Goal: Transaction & Acquisition: Purchase product/service

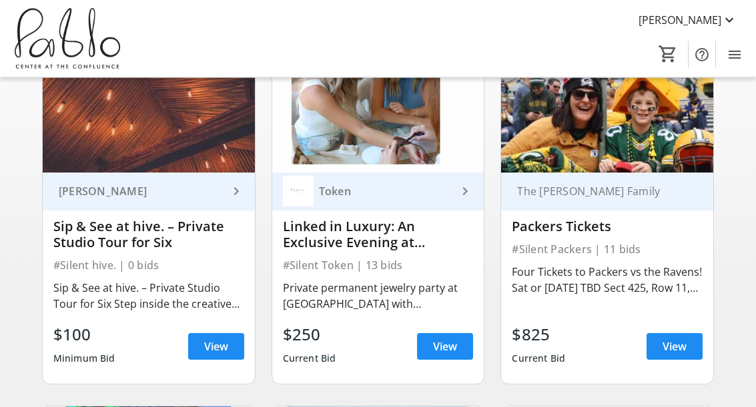
scroll to position [144, 0]
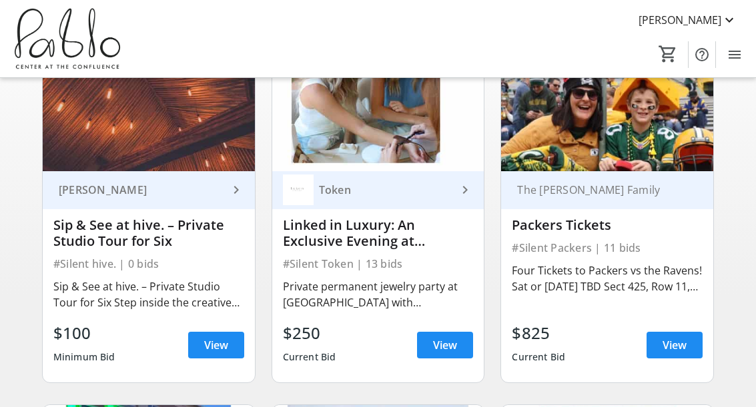
click at [441, 294] on div "Private permanent jewelry party at Token with Champagne and a VIP studio tour w…" at bounding box center [378, 295] width 191 height 32
click at [457, 342] on span at bounding box center [445, 345] width 56 height 32
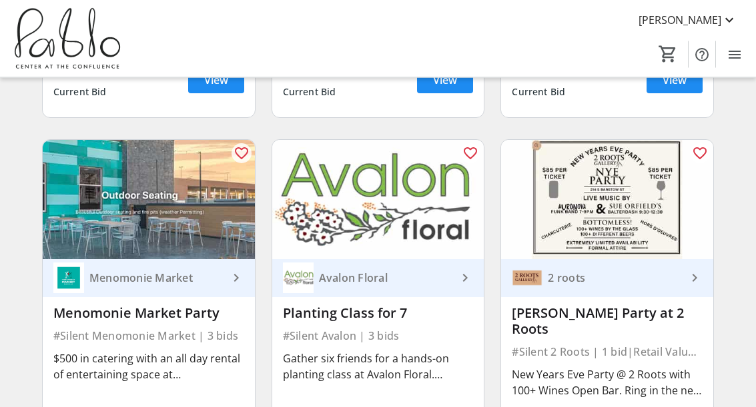
scroll to position [1469, 0]
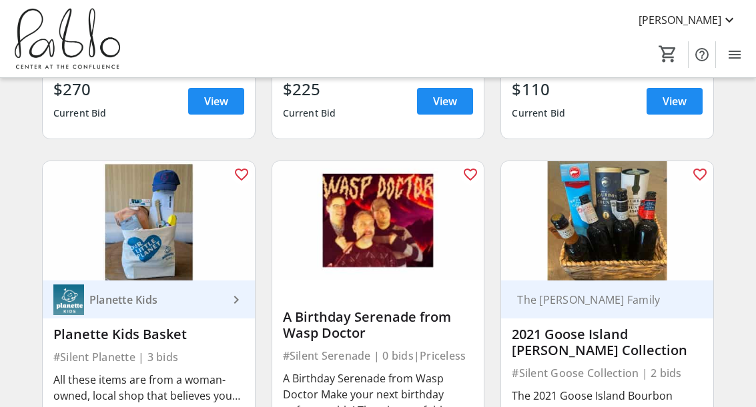
scroll to position [2166, 0]
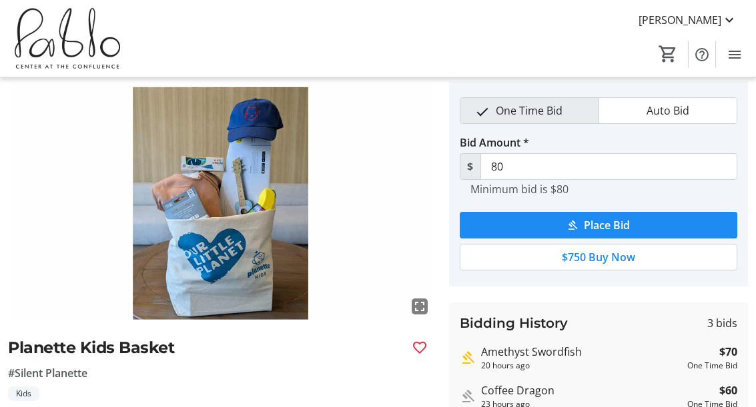
scroll to position [41, 0]
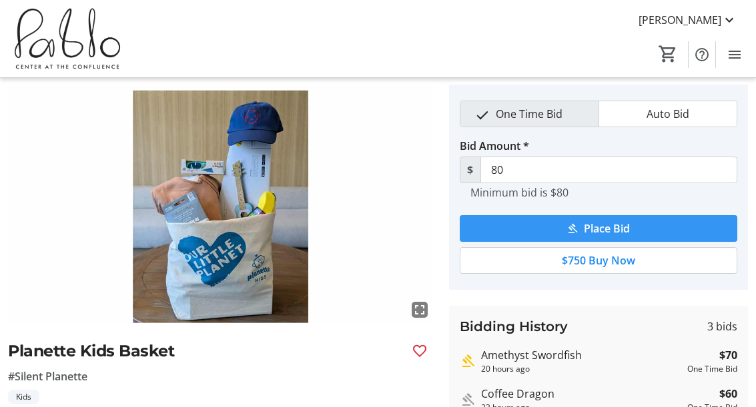
click at [636, 229] on span "submit" at bounding box center [597, 229] width 277 height 32
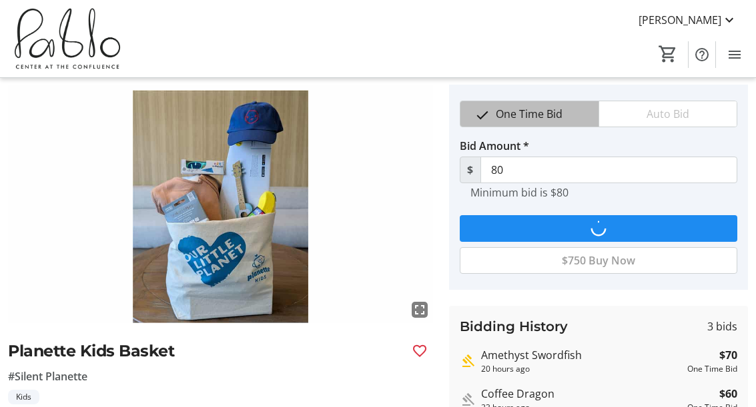
scroll to position [0, 0]
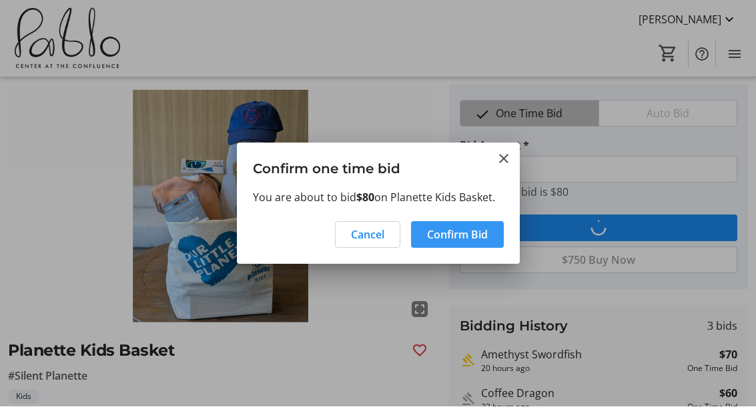
click at [487, 238] on span "Confirm Bid" at bounding box center [457, 235] width 61 height 16
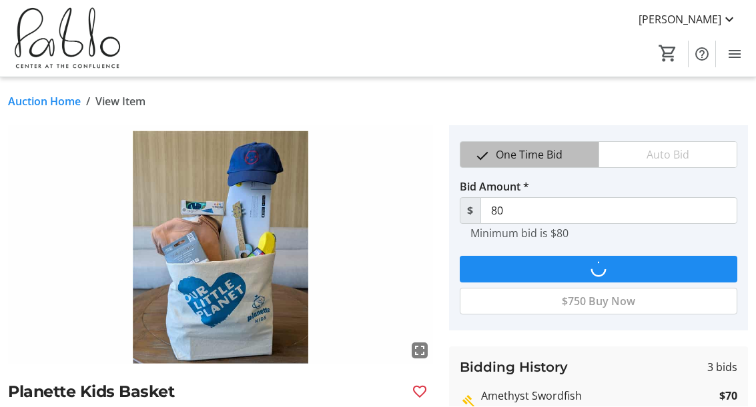
scroll to position [41, 0]
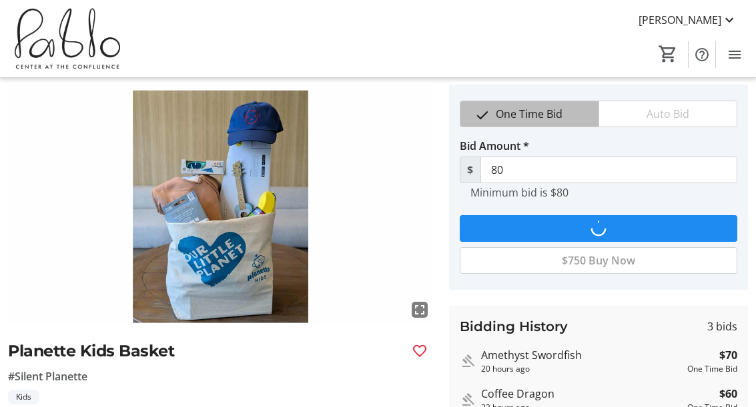
type input "90"
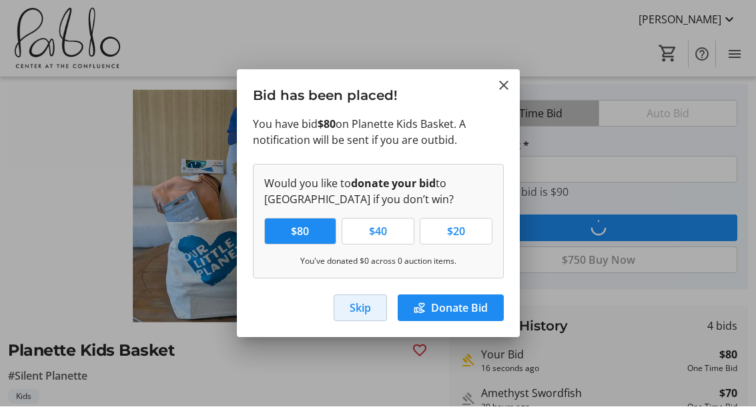
click at [369, 311] on span "Skip" at bounding box center [359, 309] width 21 height 16
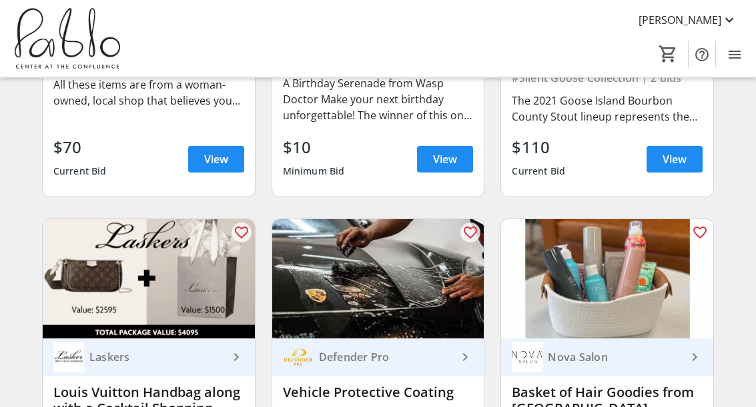
scroll to position [2448, 0]
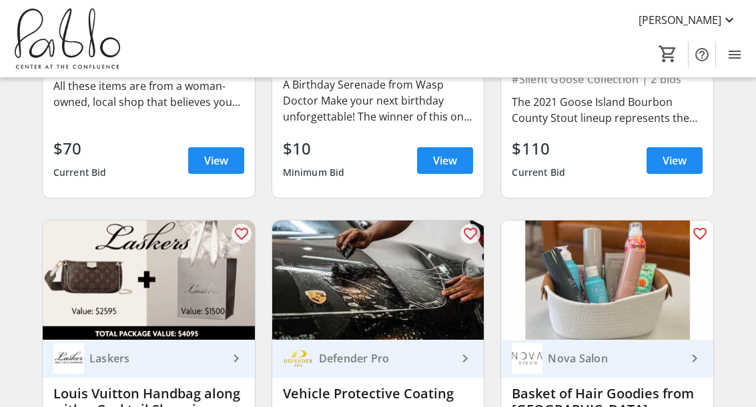
click at [232, 351] on mat-icon "keyboard_arrow_right" at bounding box center [236, 359] width 16 height 16
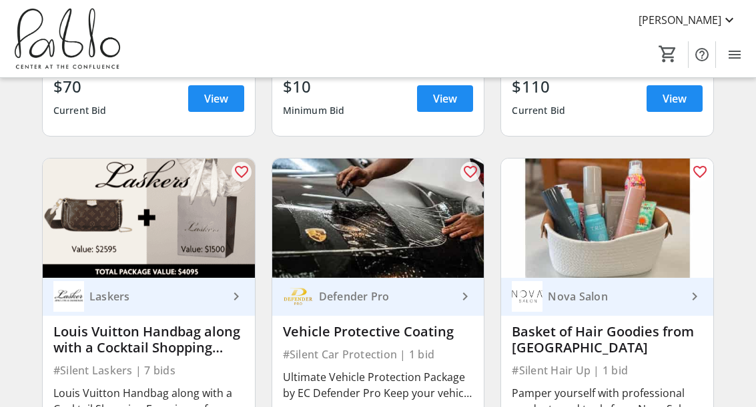
scroll to position [2516, 0]
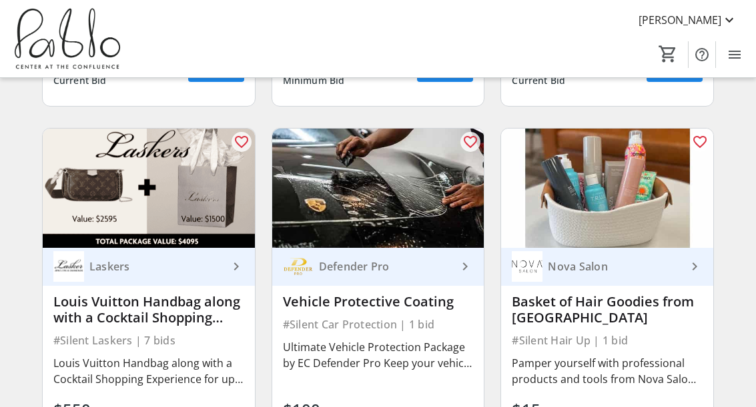
scroll to position [2543, 0]
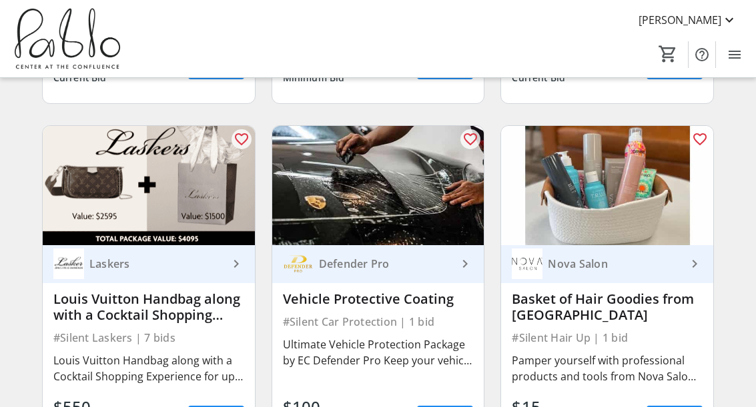
click at [646, 353] on div "Pamper yourself with professional products and tools from Nova Salon! This bask…" at bounding box center [607, 369] width 191 height 32
click at [618, 360] on div "Pamper yourself with professional products and tools from Nova Salon! This bask…" at bounding box center [607, 369] width 191 height 32
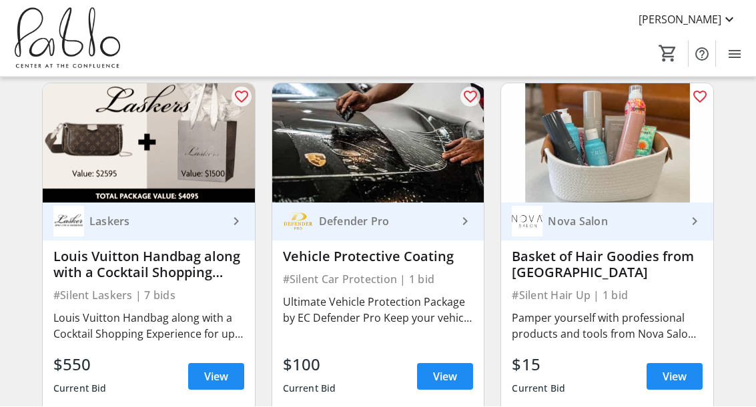
scroll to position [2584, 0]
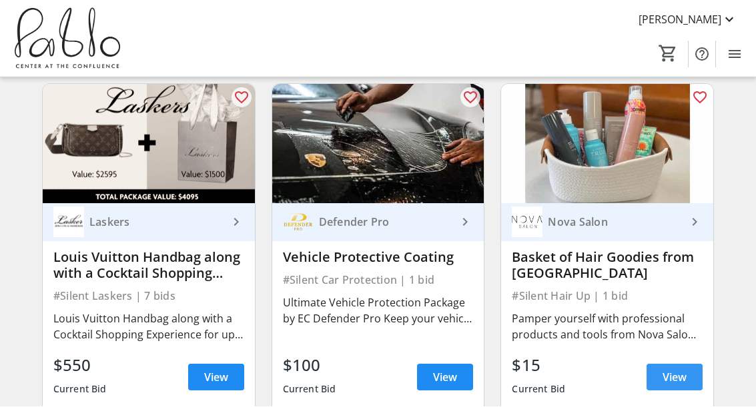
click at [679, 370] on span "View" at bounding box center [674, 378] width 24 height 16
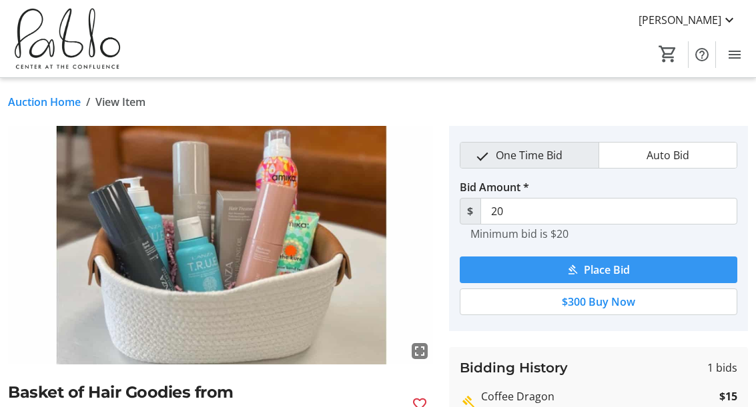
click at [631, 272] on span "submit" at bounding box center [597, 270] width 277 height 32
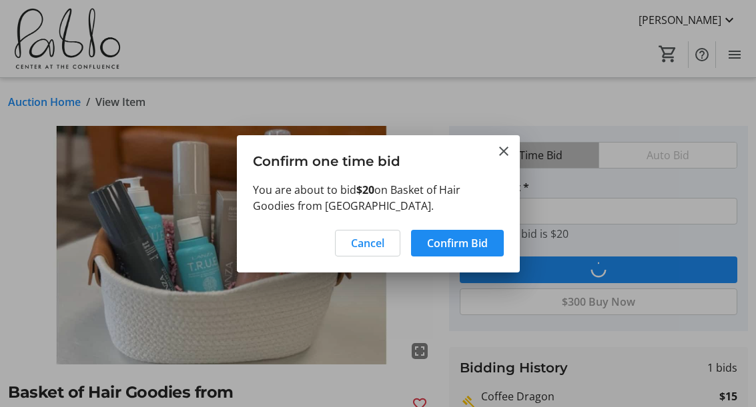
click at [488, 249] on span at bounding box center [457, 243] width 93 height 32
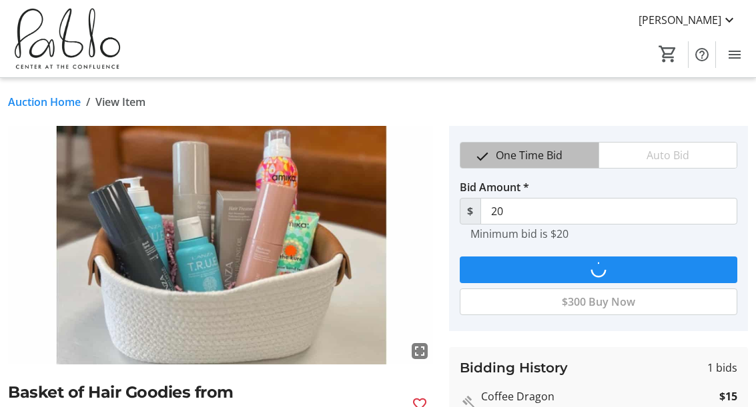
type input "25"
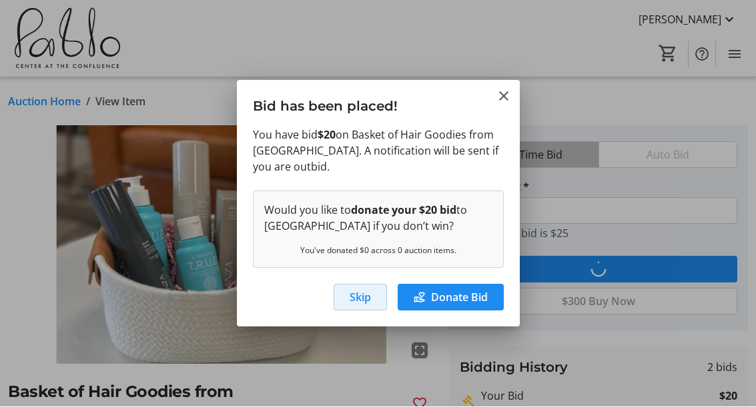
click at [376, 297] on span "button" at bounding box center [360, 298] width 52 height 32
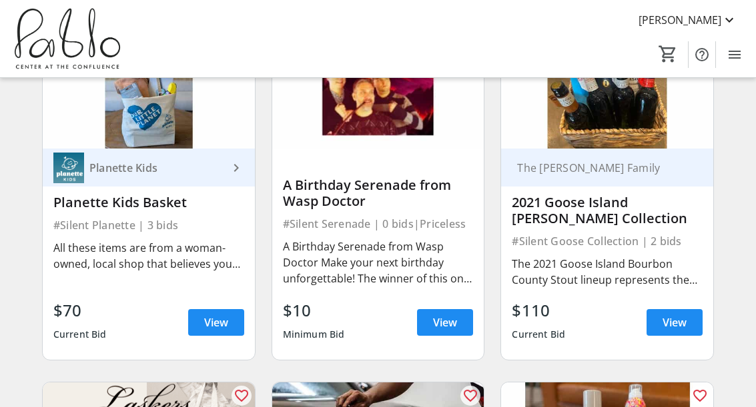
scroll to position [2281, 0]
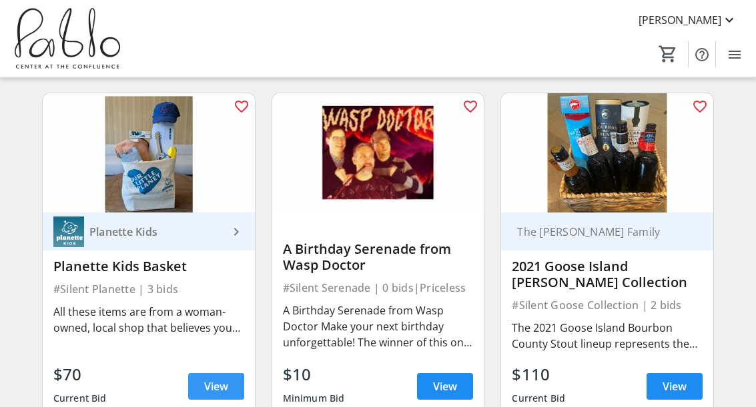
scroll to position [2222, 0]
click at [233, 374] on span at bounding box center [216, 387] width 56 height 32
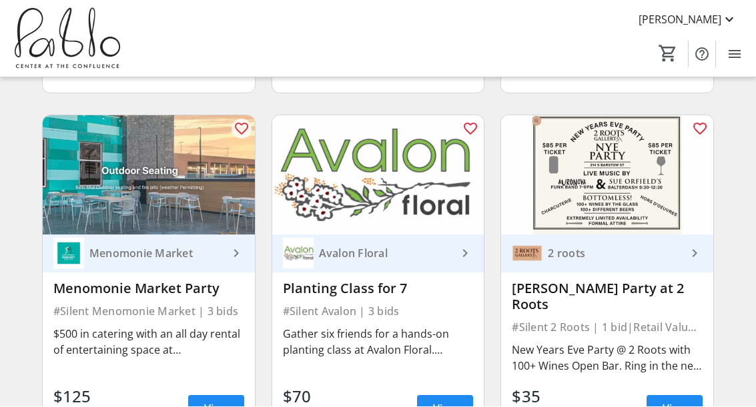
scroll to position [1494, 0]
click at [217, 401] on span "View" at bounding box center [216, 409] width 24 height 16
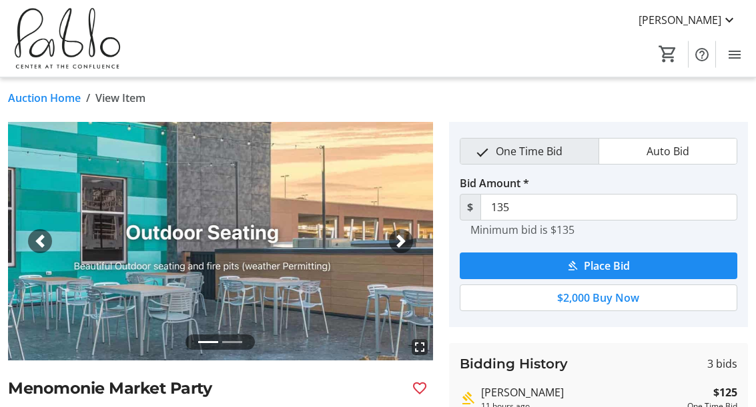
scroll to position [4, 0]
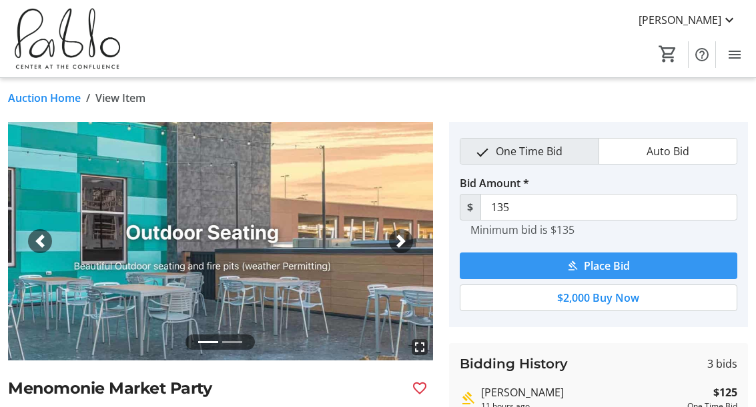
click at [613, 268] on span "Place Bid" at bounding box center [607, 266] width 46 height 16
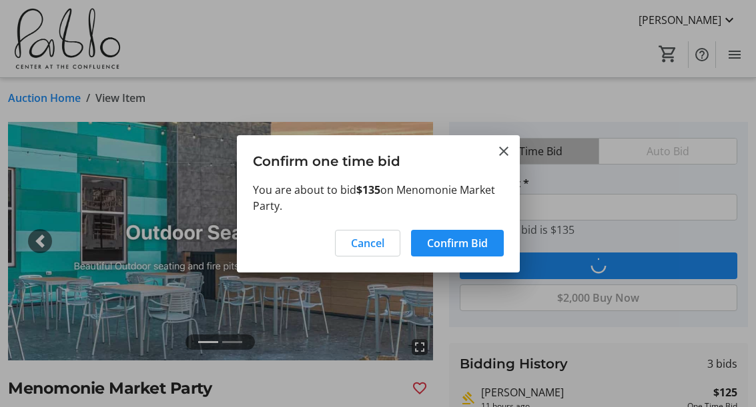
scroll to position [0, 0]
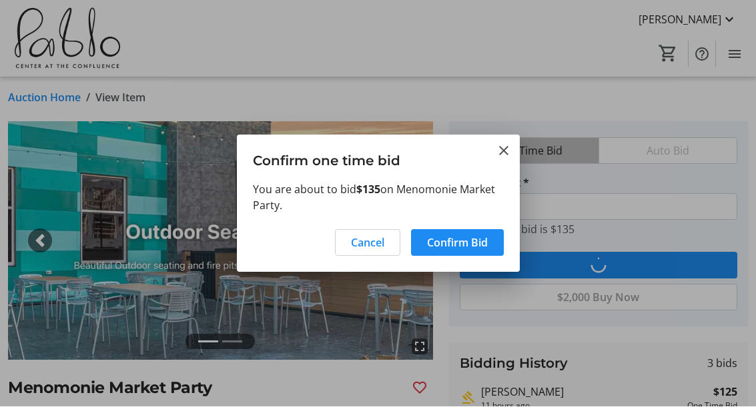
click at [481, 247] on span "Confirm Bid" at bounding box center [457, 243] width 61 height 16
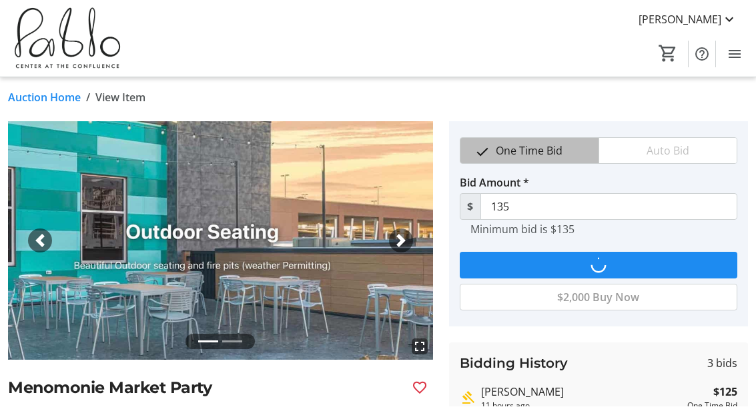
scroll to position [4, 0]
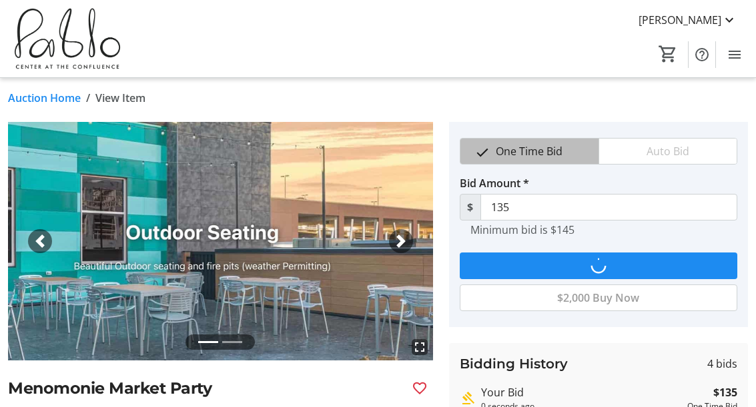
type input "145"
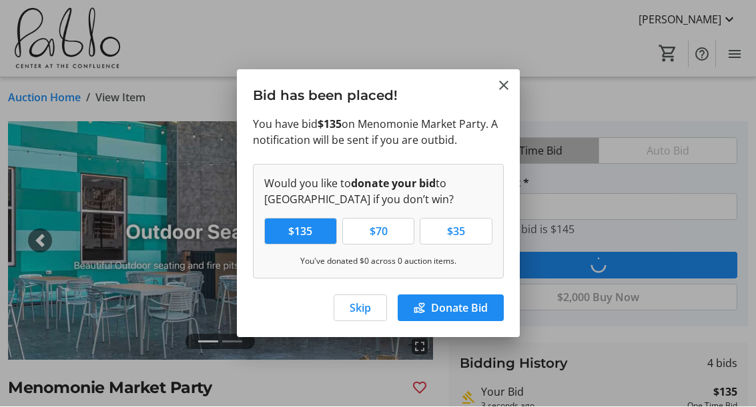
click at [373, 316] on span "button" at bounding box center [360, 309] width 52 height 32
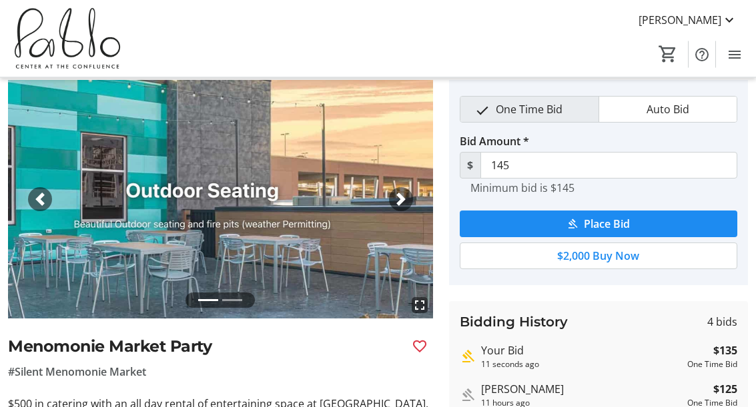
scroll to position [49, 0]
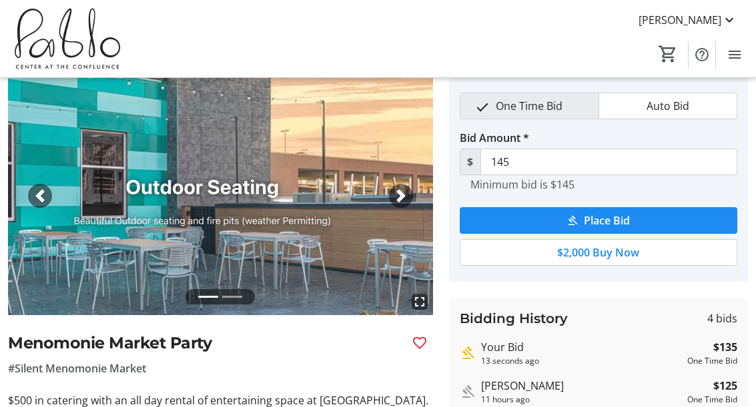
click at [147, 324] on div "fullscreen fullscreen Previous Next Menomonie Market Party #Silent Menomonie Ma…" at bounding box center [220, 308] width 425 height 463
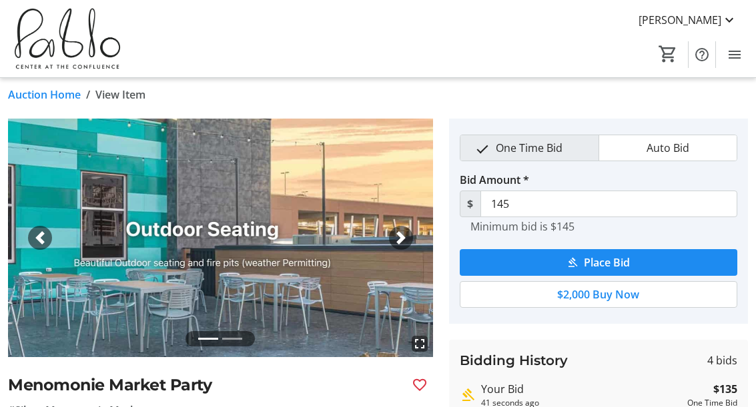
scroll to position [0, 0]
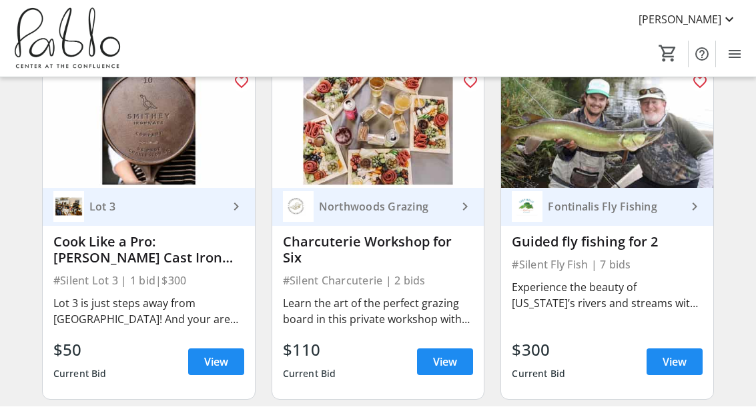
scroll to position [1187, 0]
click at [676, 361] on span "View" at bounding box center [674, 362] width 24 height 16
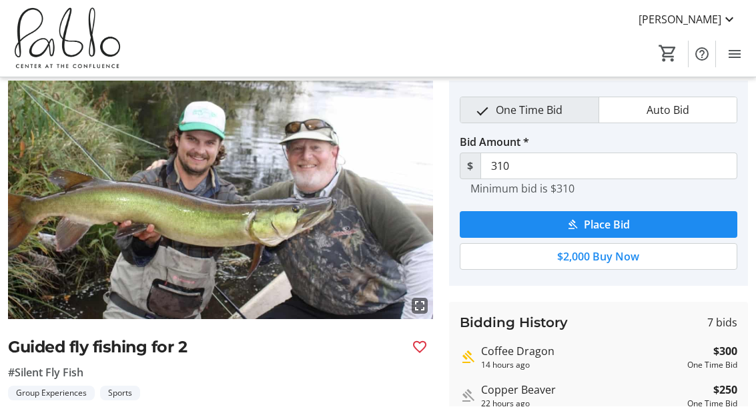
scroll to position [45, 0]
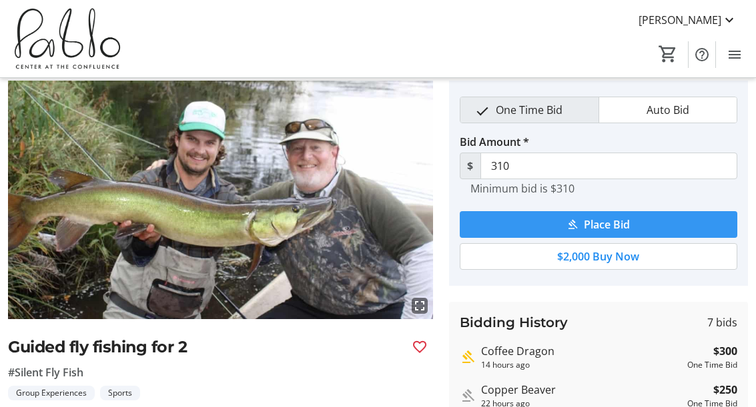
click at [624, 229] on span "Place Bid" at bounding box center [607, 225] width 46 height 16
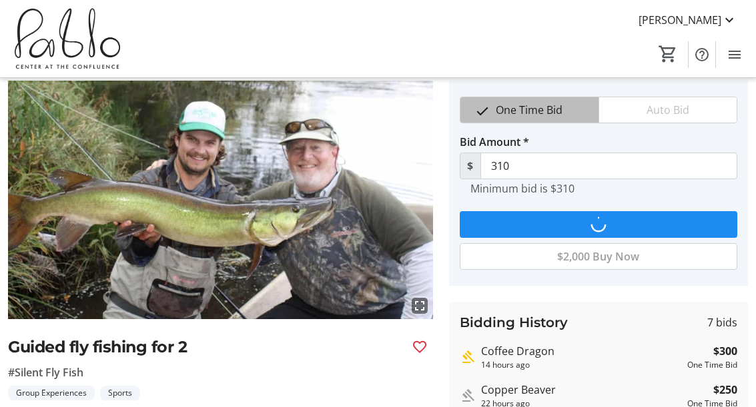
scroll to position [0, 0]
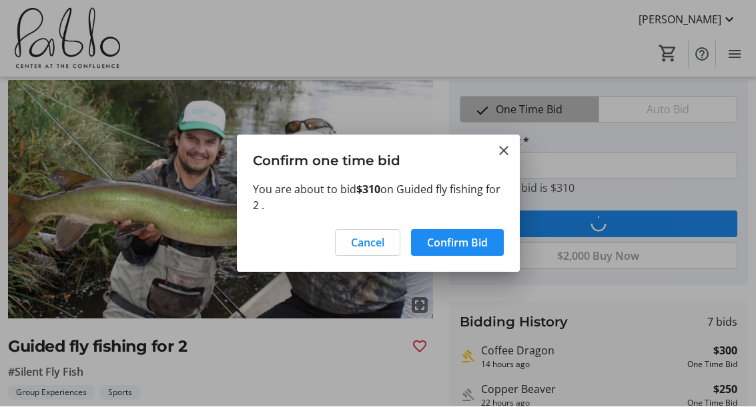
click at [479, 247] on span "Confirm Bid" at bounding box center [457, 243] width 61 height 16
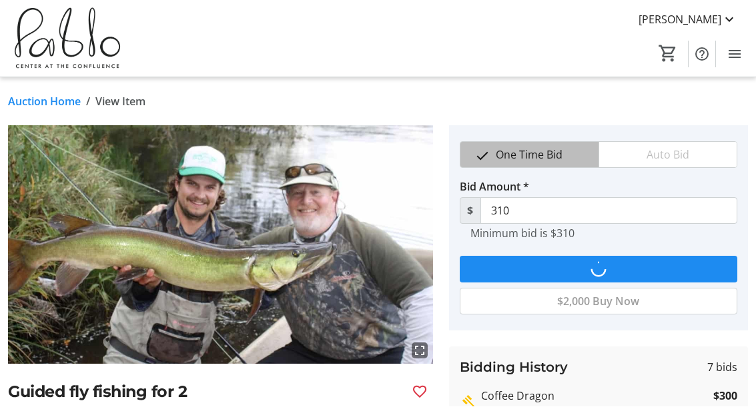
scroll to position [45, 0]
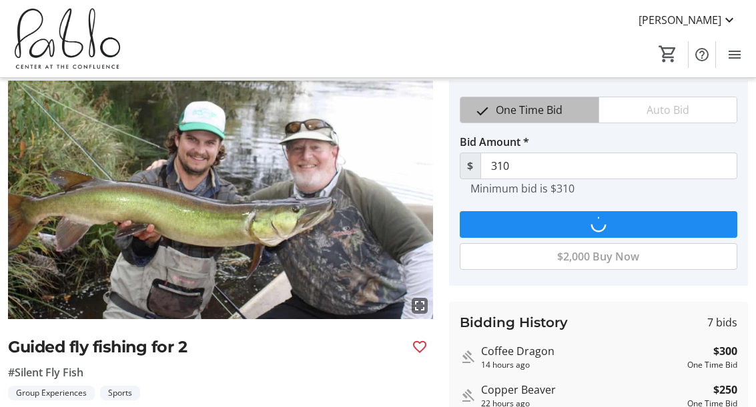
type input "320"
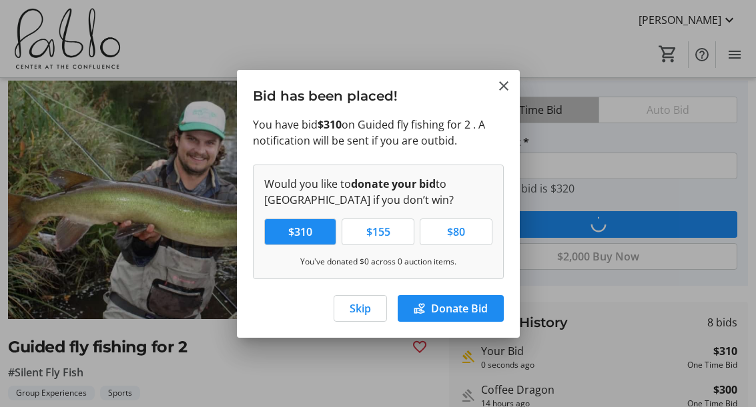
scroll to position [0, 0]
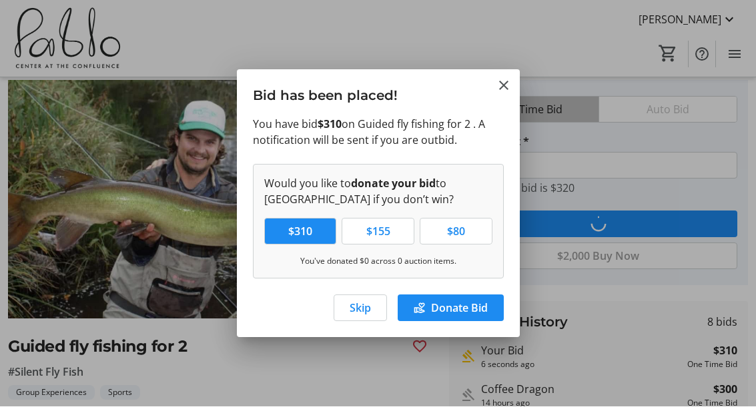
click at [364, 313] on span "Skip" at bounding box center [359, 309] width 21 height 16
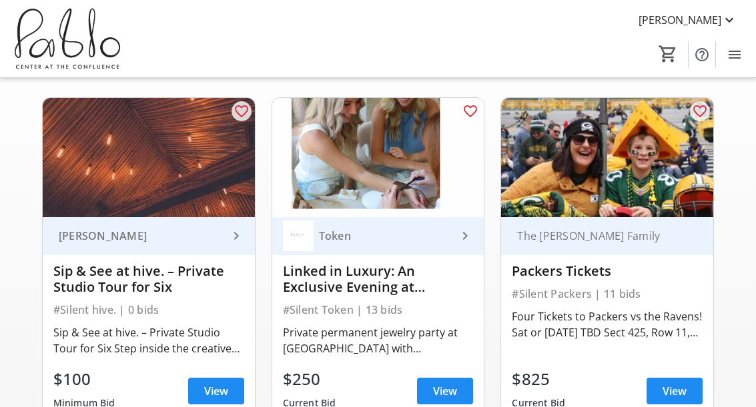
scroll to position [96, 0]
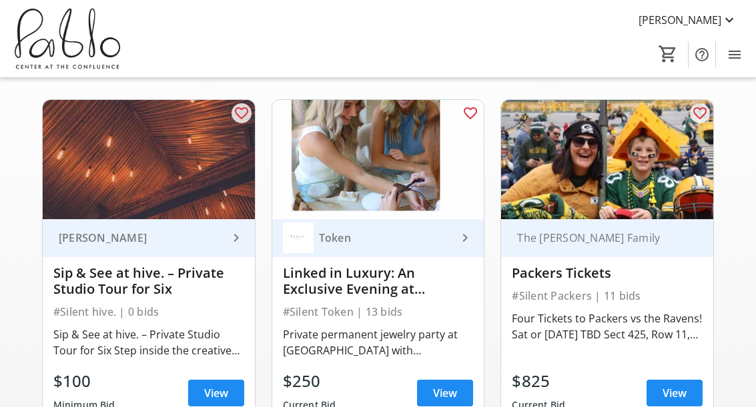
click at [215, 396] on span "View" at bounding box center [216, 393] width 24 height 16
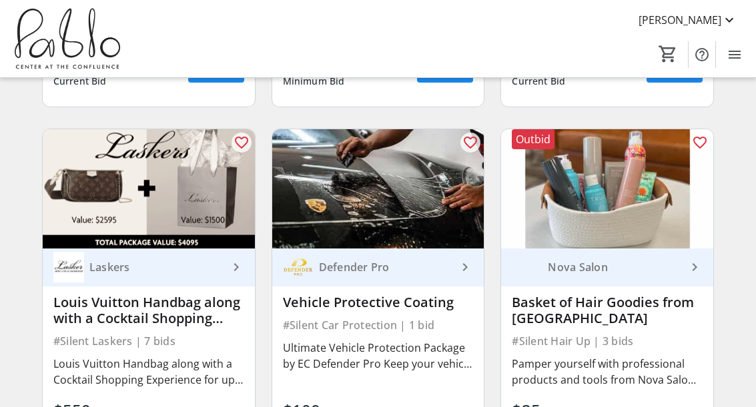
scroll to position [2540, 0]
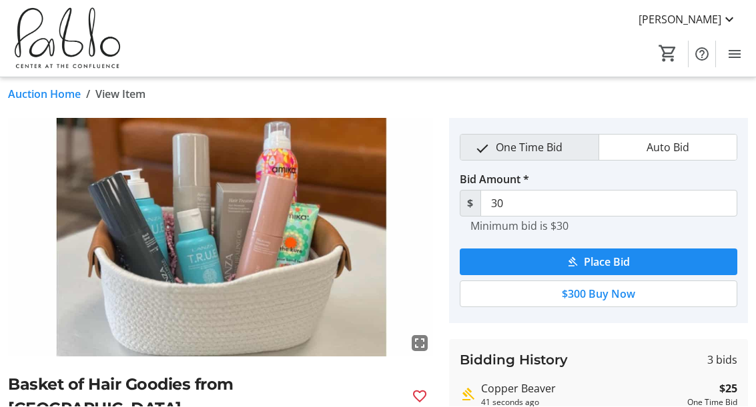
scroll to position [8, 0]
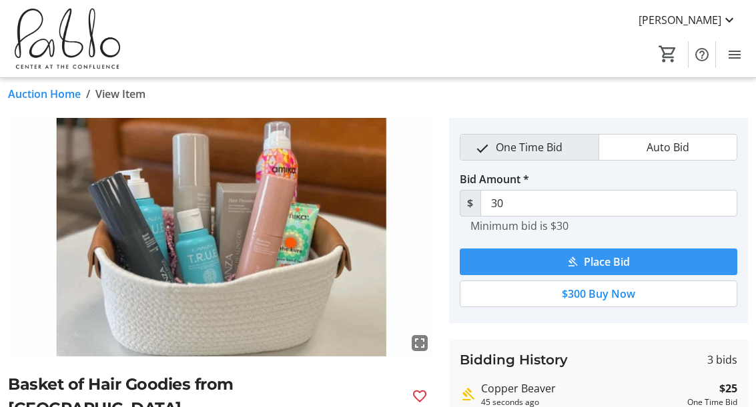
click at [639, 269] on span "submit" at bounding box center [597, 262] width 277 height 32
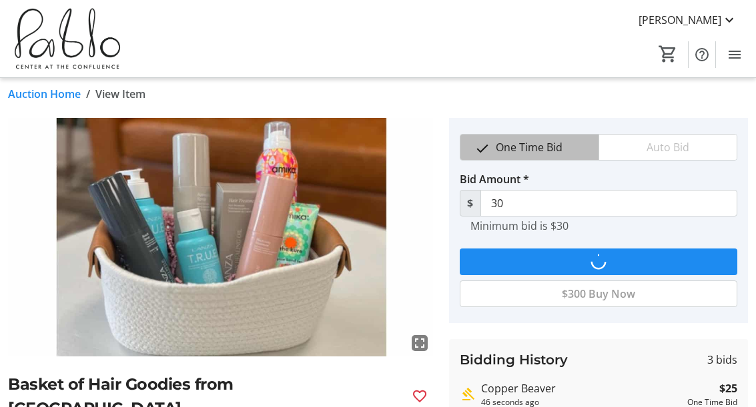
scroll to position [0, 0]
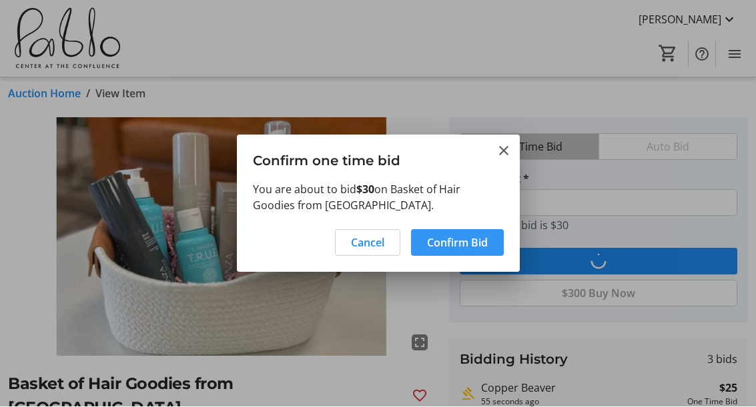
click at [486, 243] on span "Confirm Bid" at bounding box center [457, 243] width 61 height 16
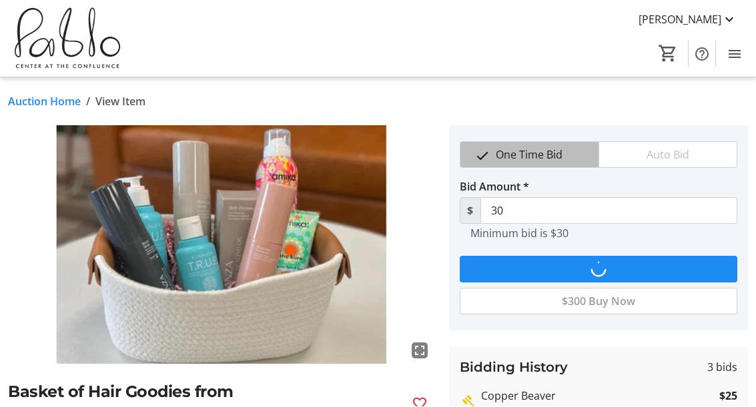
scroll to position [8, 0]
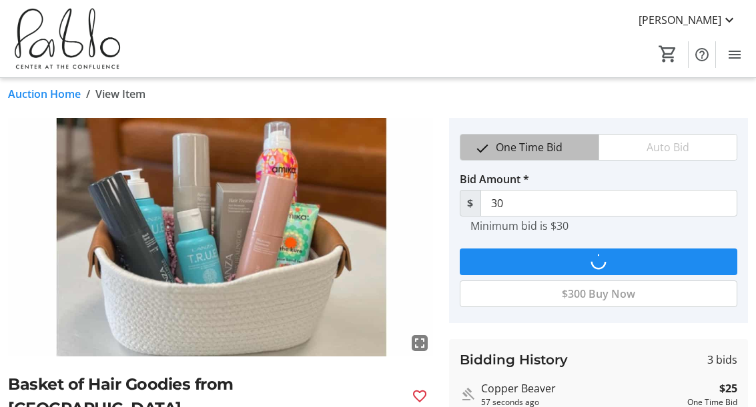
type input "35"
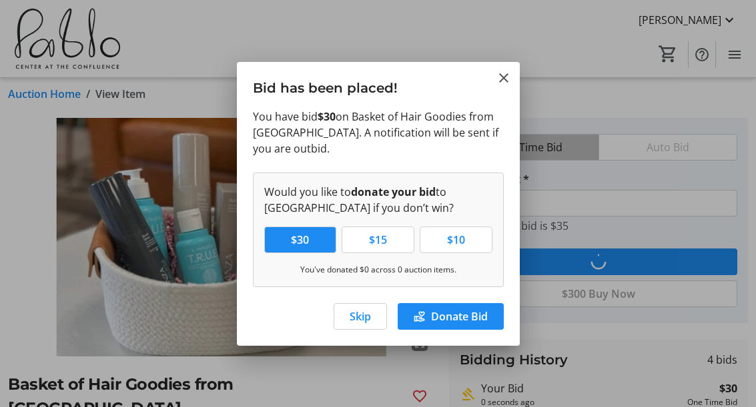
scroll to position [0, 0]
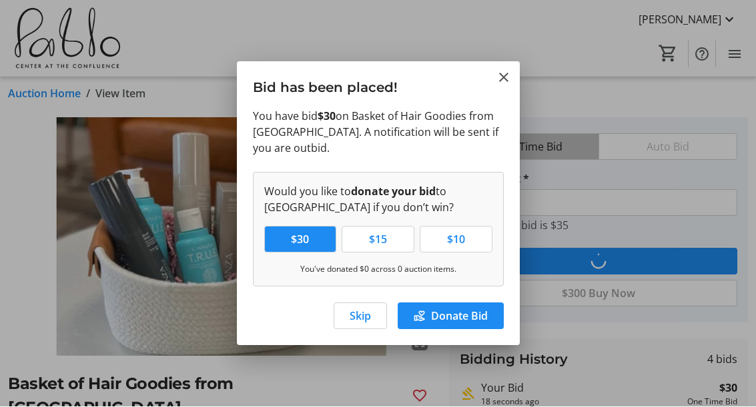
click at [363, 319] on span "Skip" at bounding box center [359, 317] width 21 height 16
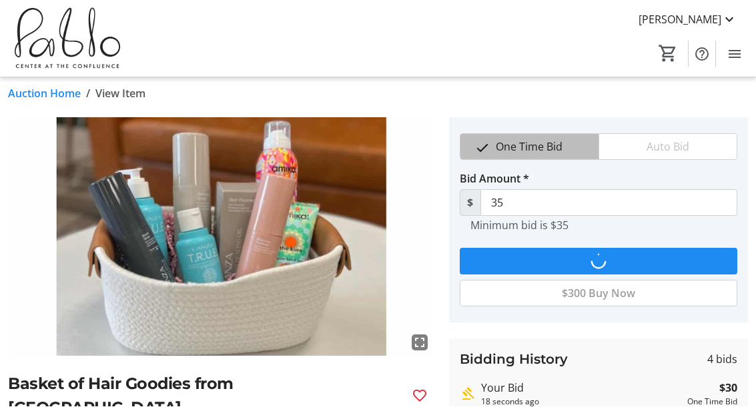
scroll to position [8, 0]
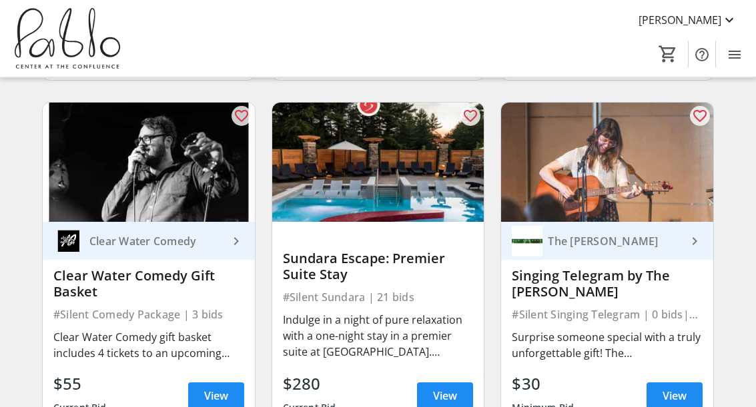
scroll to position [800, 0]
click at [678, 407] on span at bounding box center [674, 396] width 56 height 32
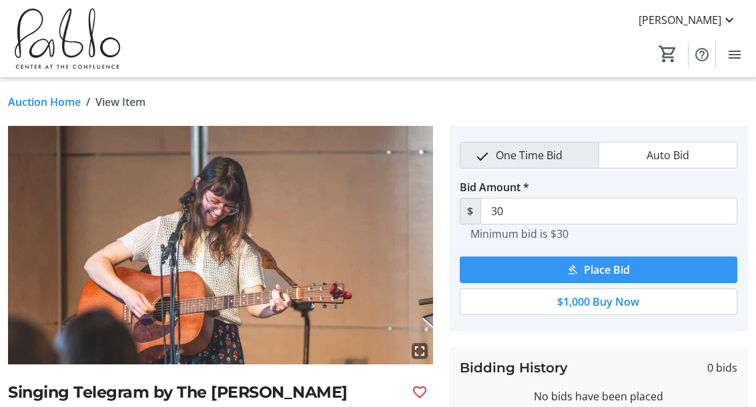
click at [661, 273] on span "submit" at bounding box center [597, 270] width 277 height 32
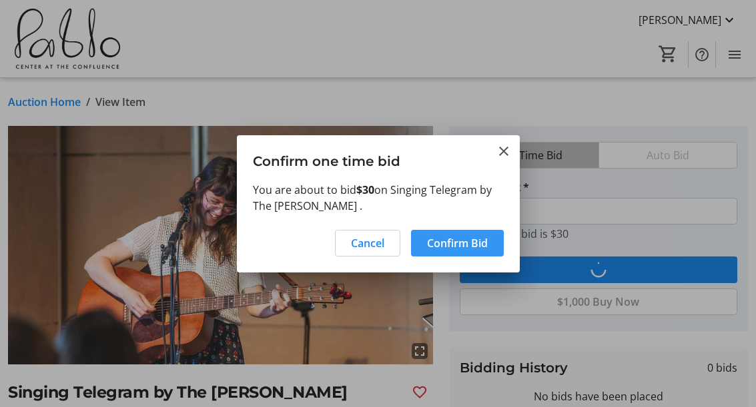
click at [480, 245] on span "Confirm Bid" at bounding box center [457, 243] width 61 height 16
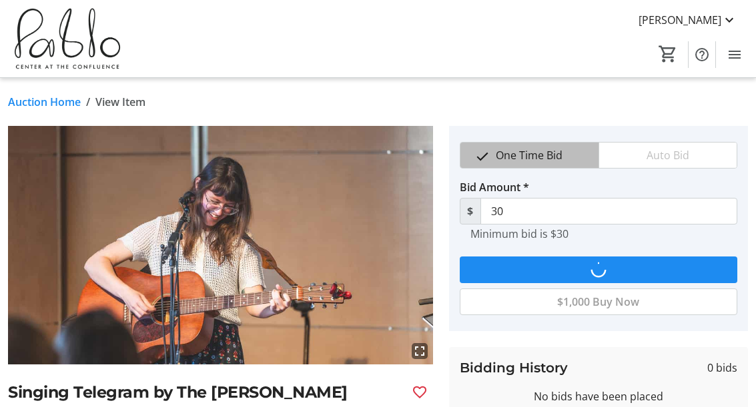
type input "40"
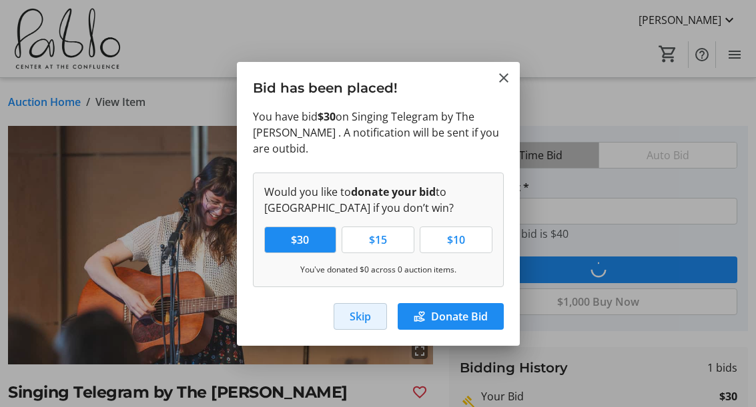
click at [371, 317] on span "button" at bounding box center [360, 317] width 52 height 32
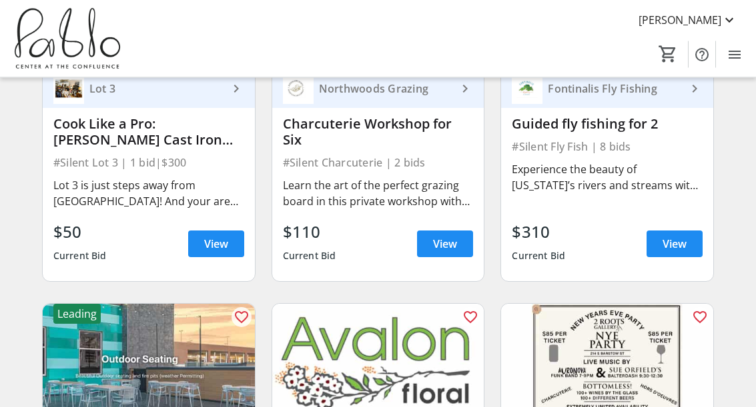
scroll to position [1305, 0]
click at [688, 244] on span at bounding box center [674, 244] width 56 height 32
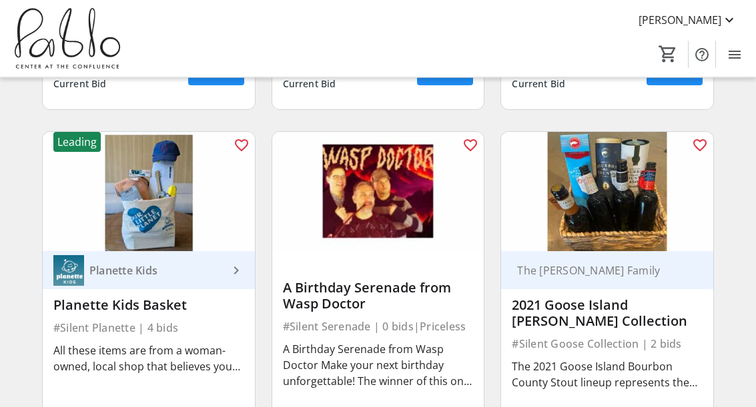
scroll to position [2186, 0]
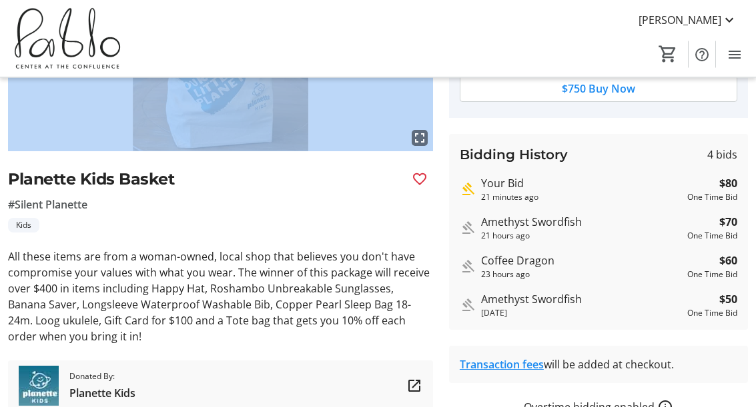
scroll to position [213, 0]
click at [202, 366] on tr-auction-item-sponsor-ui "Donated By: Planette Kids" at bounding box center [220, 386] width 425 height 51
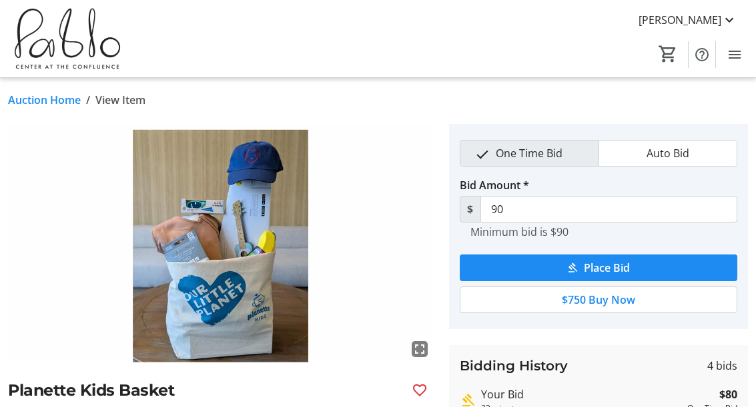
scroll to position [33, 0]
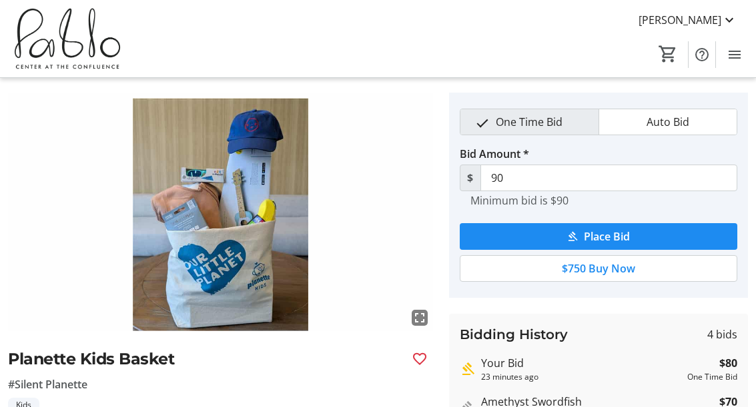
click at [153, 277] on img at bounding box center [220, 212] width 425 height 239
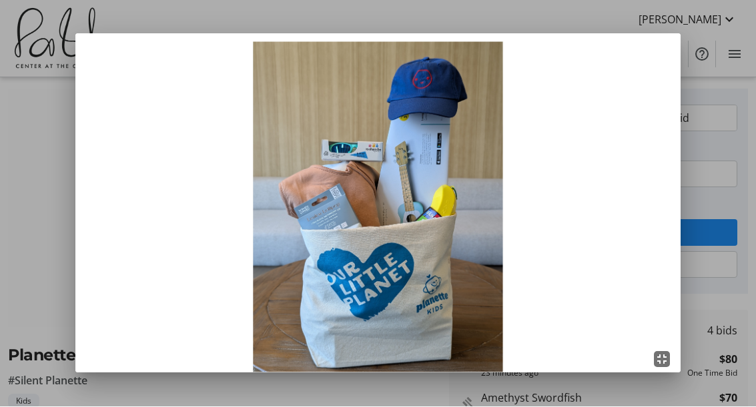
click at [662, 353] on mat-icon "fullscreen_exit" at bounding box center [662, 360] width 16 height 16
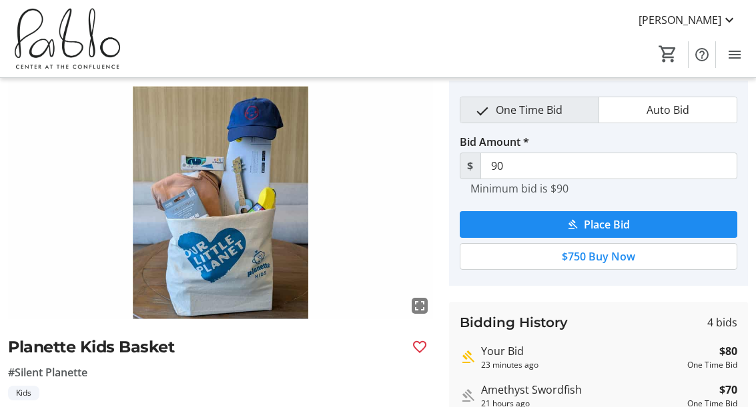
scroll to position [47, 0]
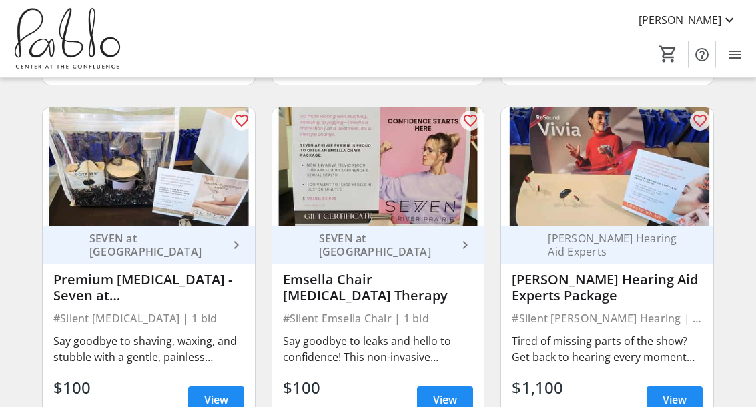
scroll to position [3271, 0]
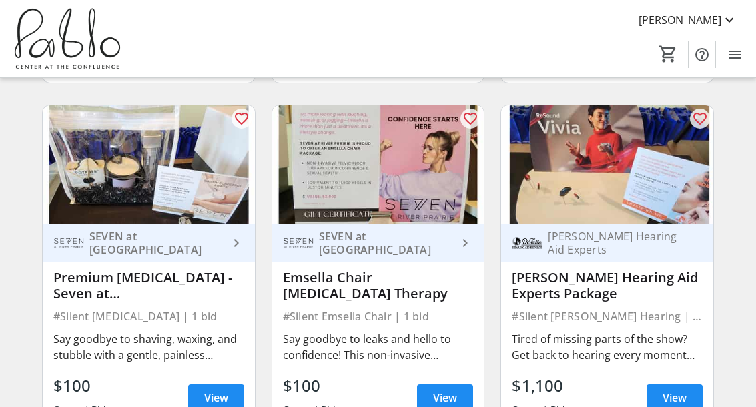
click at [414, 228] on div "SEVEN at [GEOGRAPHIC_DATA]" at bounding box center [370, 243] width 175 height 31
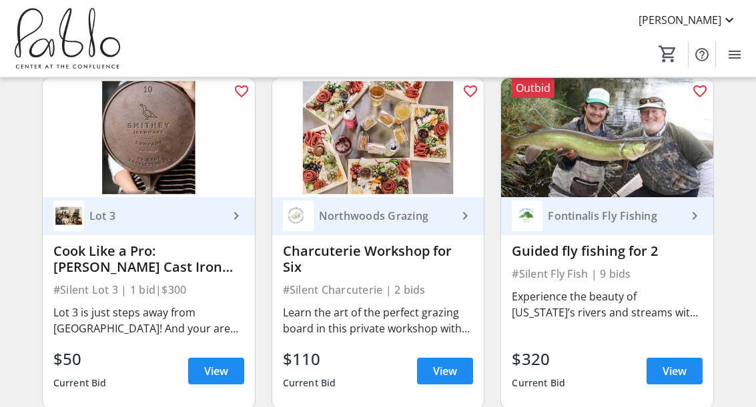
scroll to position [1178, 0]
click at [678, 372] on span "View" at bounding box center [674, 371] width 24 height 16
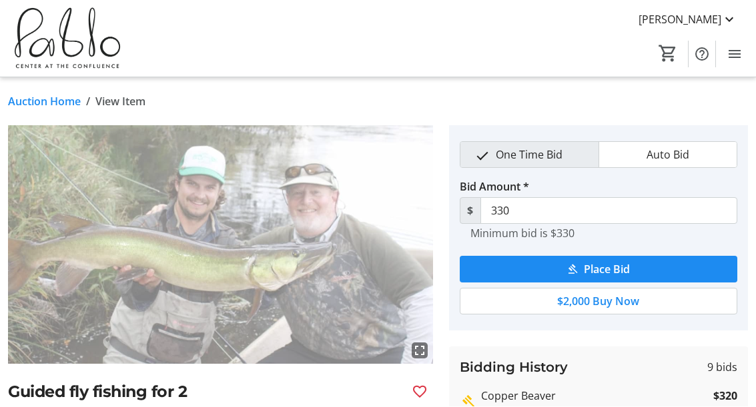
scroll to position [1, 0]
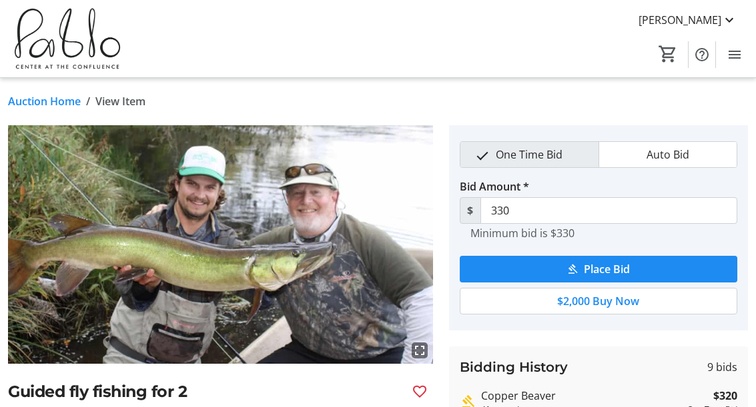
click at [625, 271] on span "Place Bid" at bounding box center [607, 269] width 46 height 16
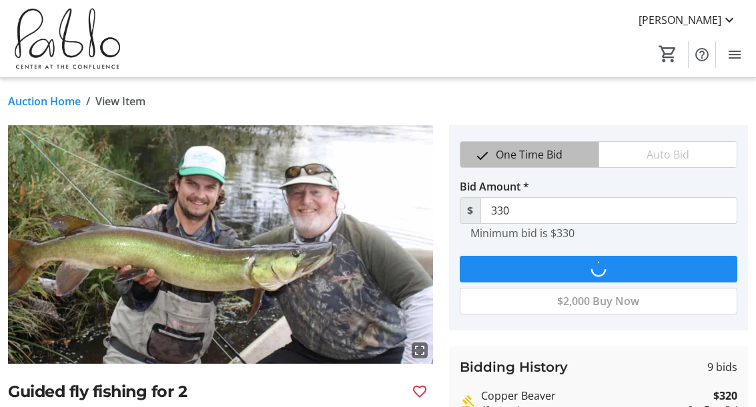
scroll to position [0, 0]
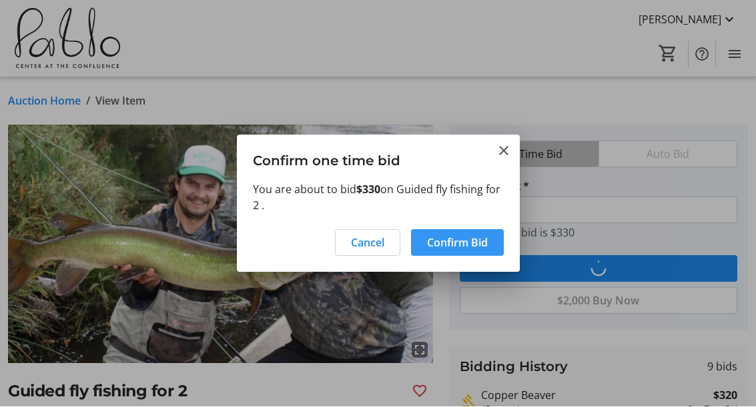
click at [466, 246] on span "Confirm Bid" at bounding box center [457, 243] width 61 height 16
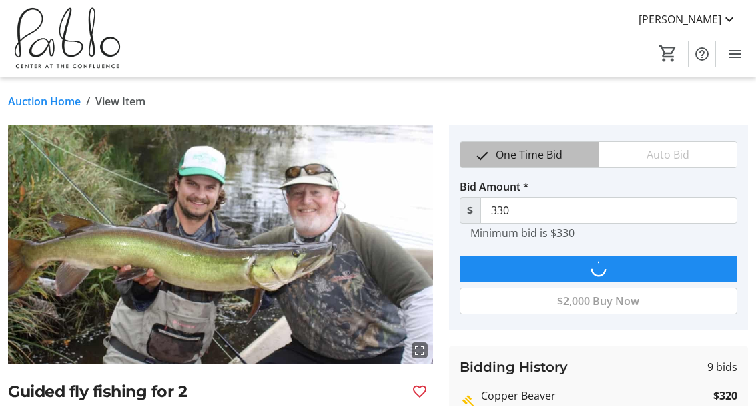
scroll to position [1, 0]
type input "340"
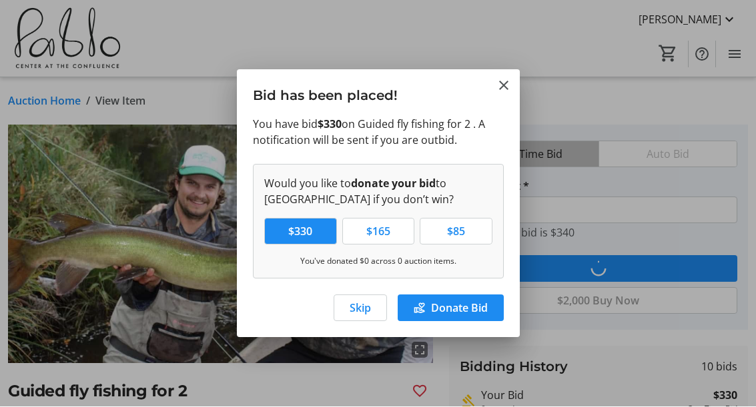
click at [365, 312] on span "Skip" at bounding box center [359, 309] width 21 height 16
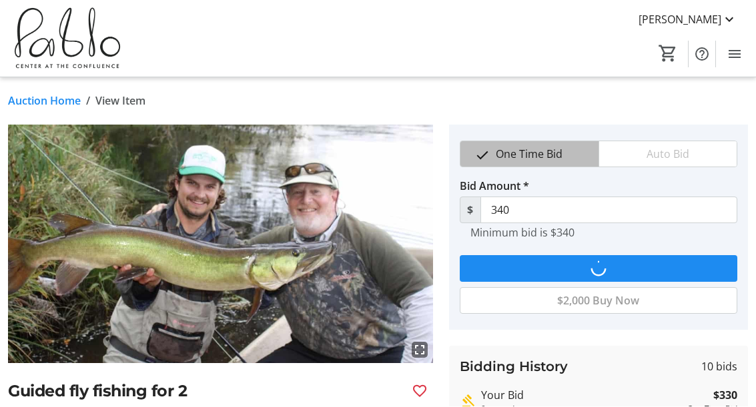
scroll to position [1, 0]
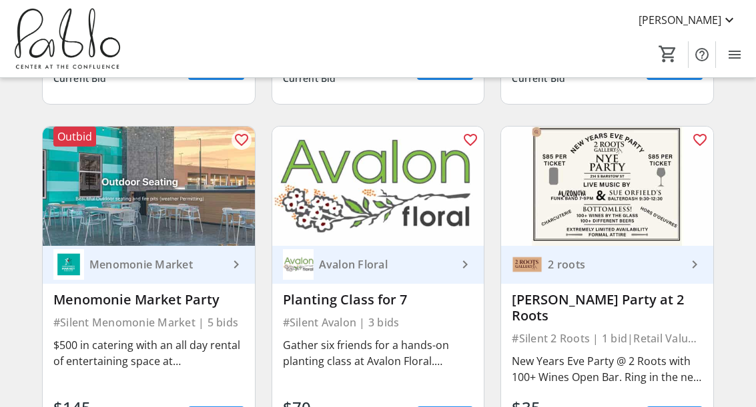
scroll to position [1479, 0]
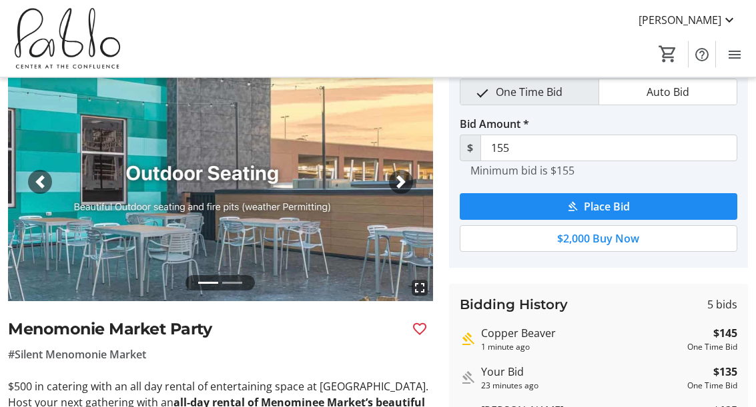
scroll to position [63, 0]
click at [628, 206] on span "Place Bid" at bounding box center [607, 207] width 46 height 16
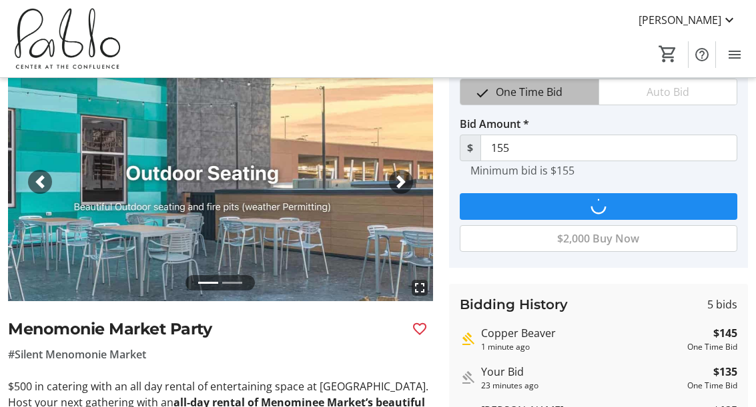
scroll to position [0, 0]
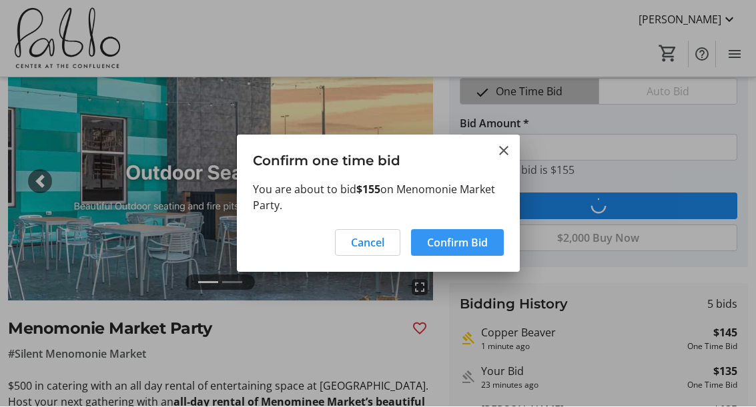
click at [475, 244] on span "Confirm Bid" at bounding box center [457, 243] width 61 height 16
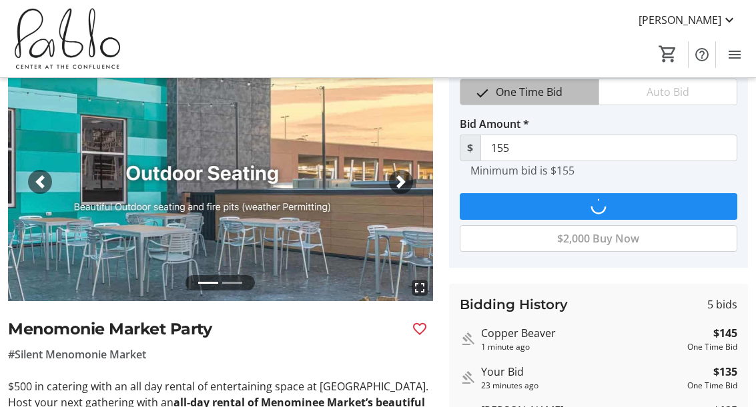
type input "165"
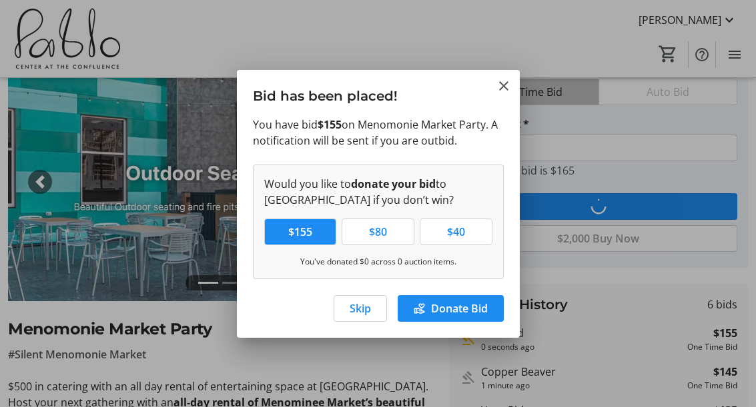
scroll to position [0, 0]
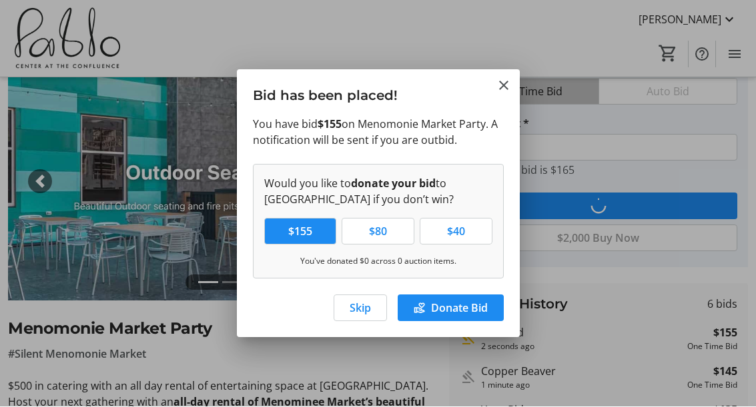
click at [368, 312] on span "Skip" at bounding box center [359, 309] width 21 height 16
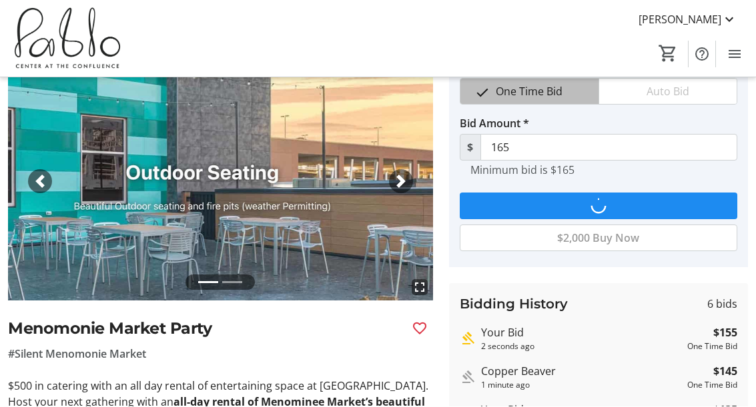
scroll to position [63, 0]
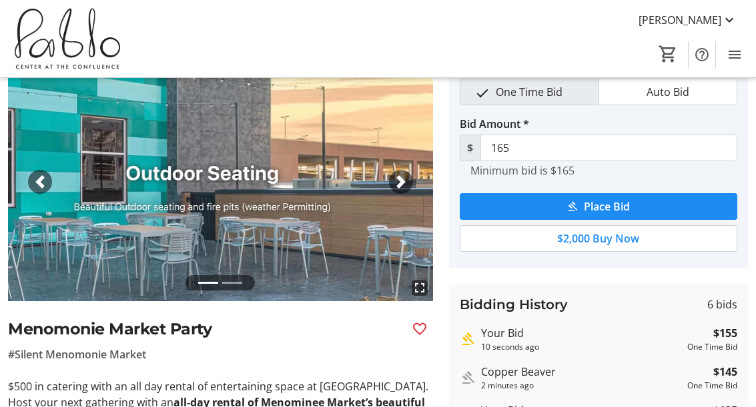
click at [399, 185] on span "button" at bounding box center [400, 181] width 13 height 13
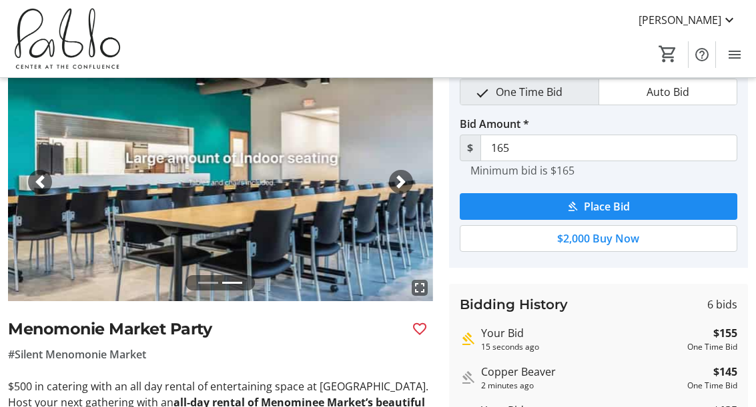
click at [402, 187] on span "button" at bounding box center [400, 181] width 13 height 13
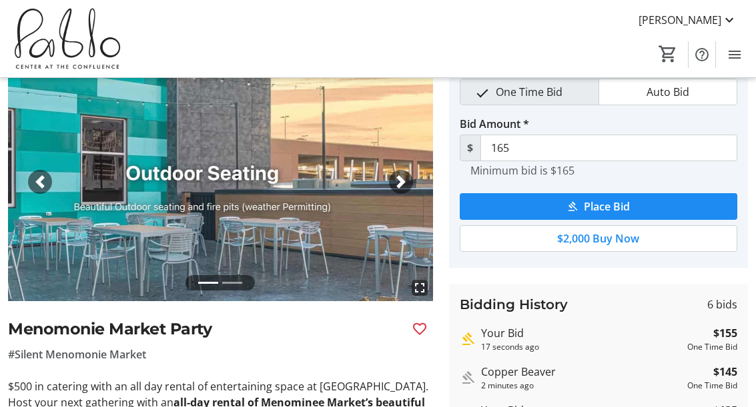
click at [399, 182] on span "button" at bounding box center [400, 181] width 13 height 13
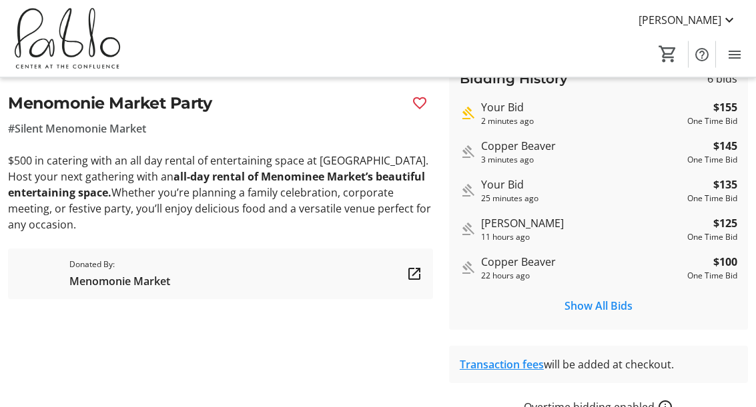
scroll to position [73, 0]
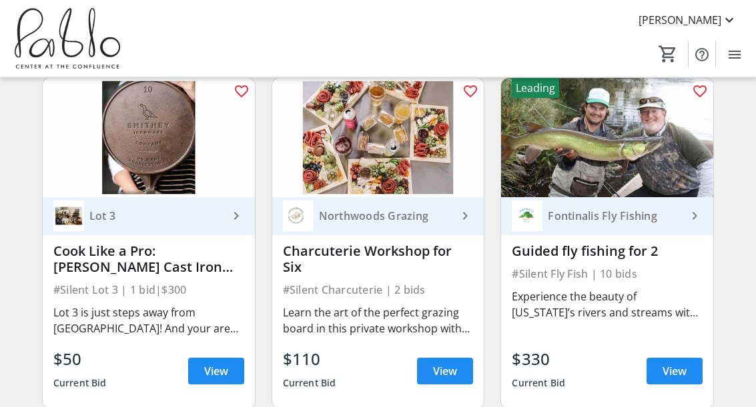
scroll to position [1178, 0]
click at [672, 369] on span "View" at bounding box center [674, 371] width 24 height 16
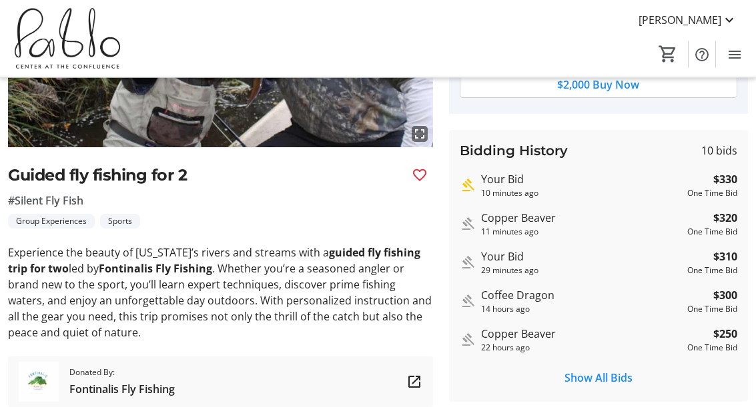
scroll to position [218, 0]
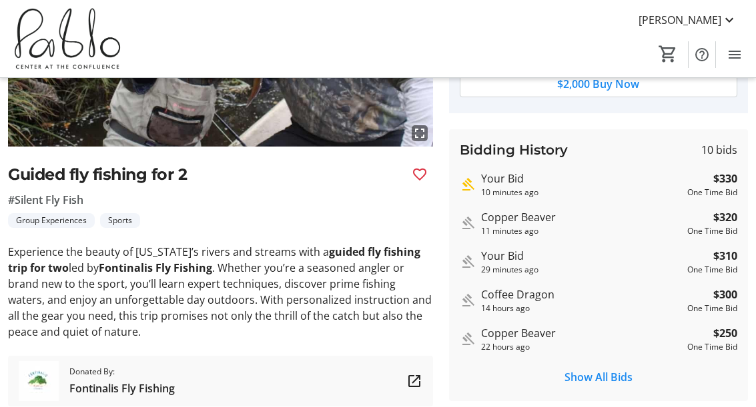
click at [609, 371] on span "Show All Bids" at bounding box center [598, 377] width 68 height 16
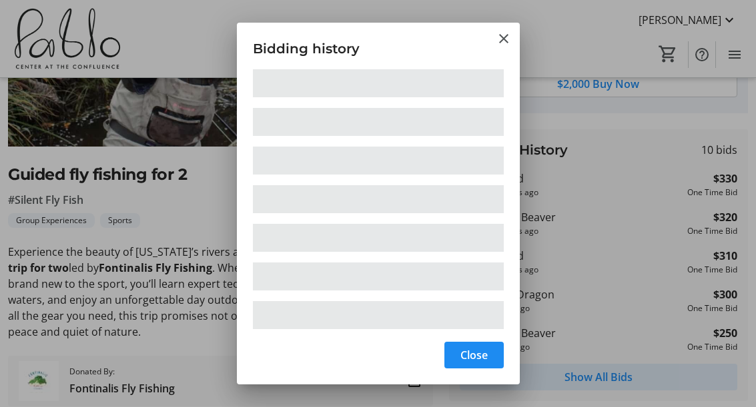
scroll to position [0, 0]
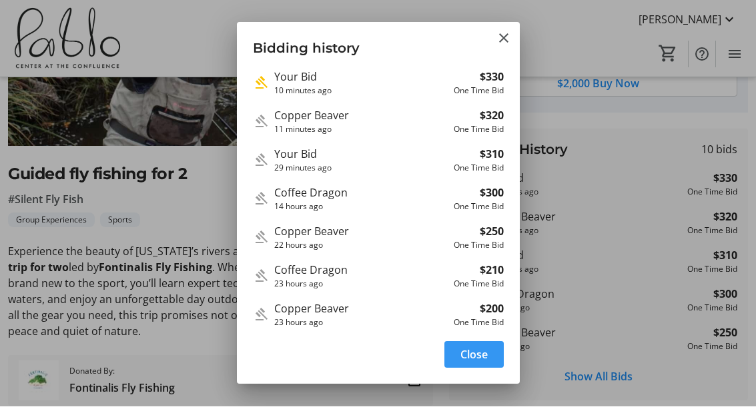
click at [481, 363] on span "Close" at bounding box center [473, 355] width 27 height 16
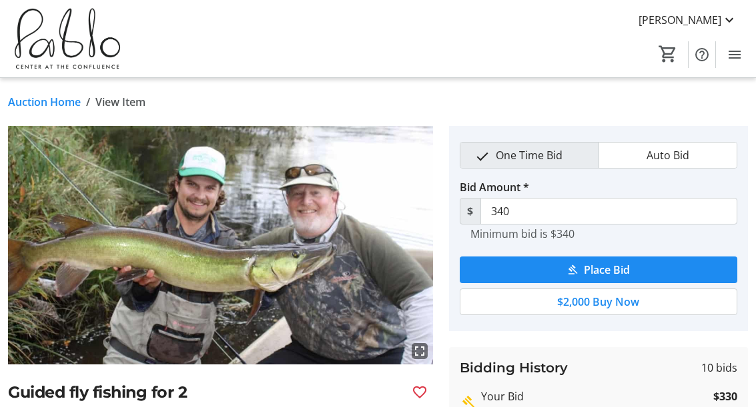
click at [113, 97] on span "View Item" at bounding box center [120, 102] width 50 height 16
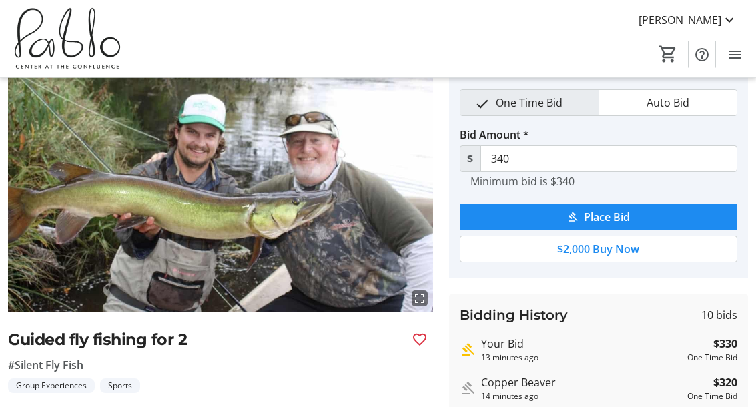
scroll to position [53, 0]
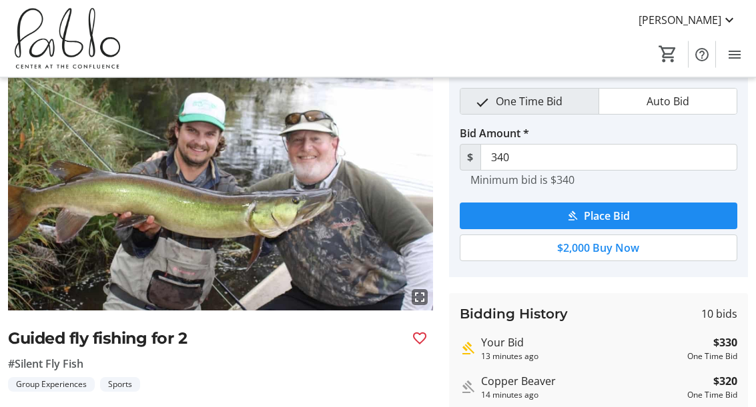
click at [419, 300] on mat-icon "fullscreen" at bounding box center [419, 298] width 16 height 16
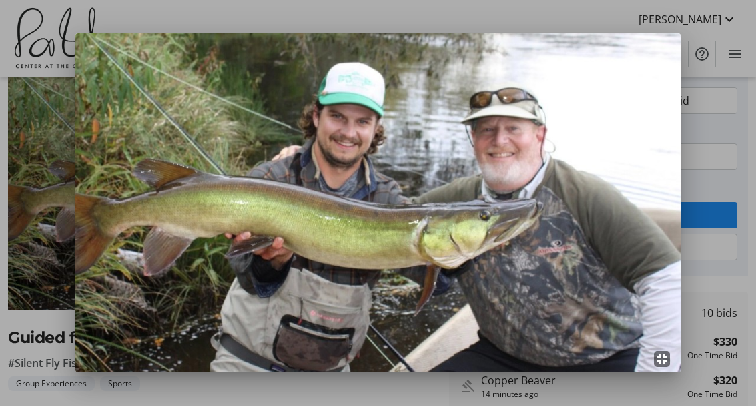
click at [139, 189] on img at bounding box center [377, 204] width 604 height 340
click at [720, 151] on div at bounding box center [378, 203] width 756 height 407
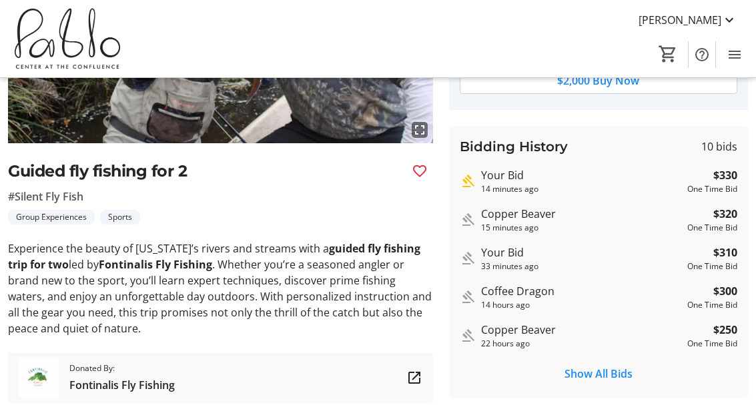
scroll to position [219, 0]
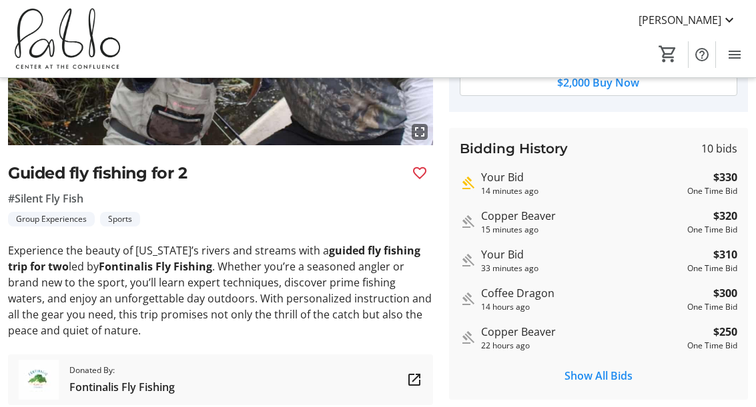
click at [133, 393] on span "Fontinalis Fly Fishing" at bounding box center [121, 387] width 105 height 16
